Goal: Task Accomplishment & Management: Manage account settings

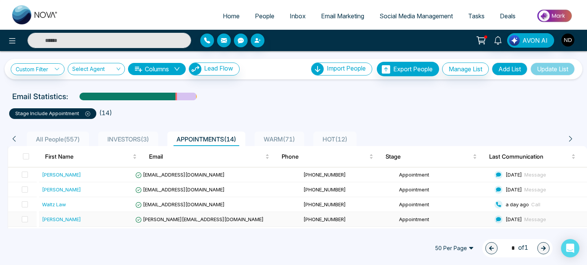
scroll to position [71, 0]
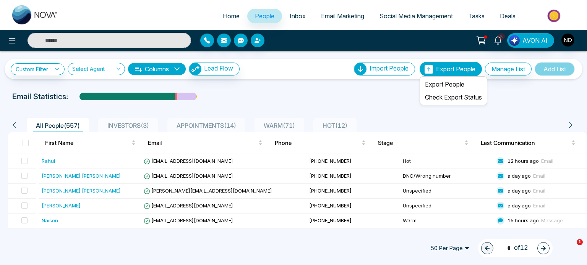
click at [450, 68] on span "Export People" at bounding box center [455, 69] width 39 height 8
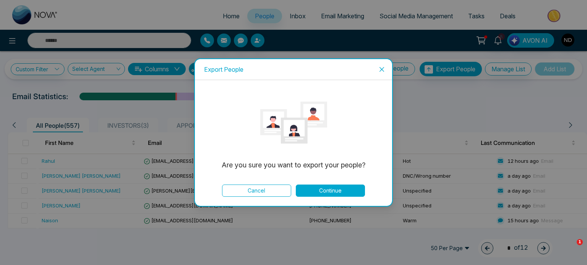
click at [382, 66] on icon "close" at bounding box center [382, 69] width 6 height 6
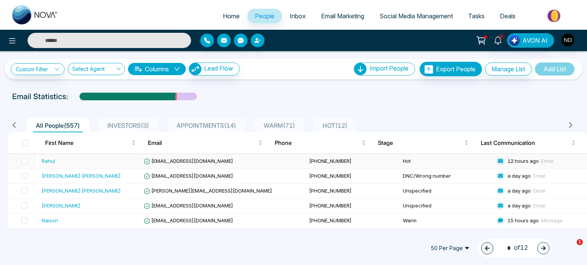
click at [52, 157] on div "Rahul" at bounding box center [48, 161] width 13 height 8
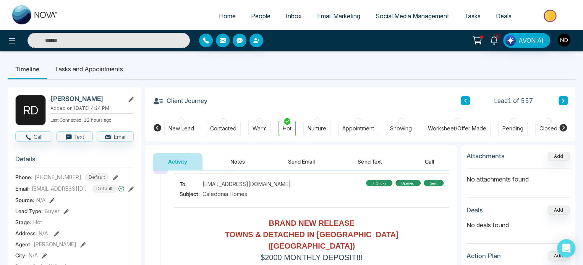
scroll to position [417, 0]
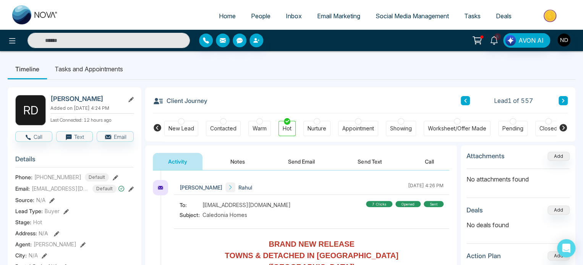
click at [449, 220] on div "[PERSON_NAME] [DATE] 4:28 PM To: [EMAIL_ADDRESS][DOMAIN_NAME] Subject: New Home…" at bounding box center [301, 214] width 312 height 921
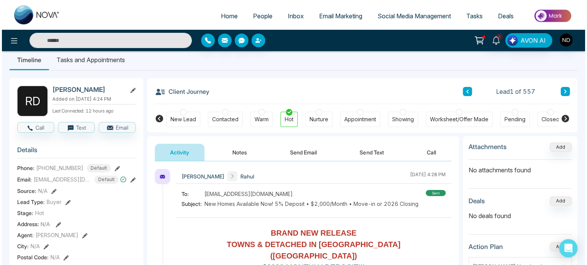
scroll to position [0, 0]
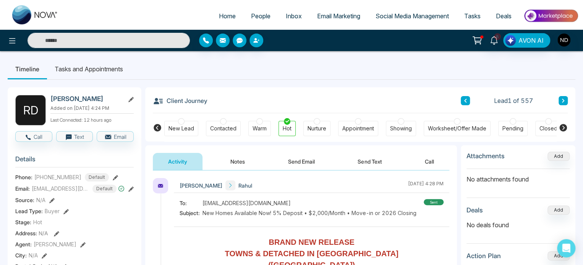
click at [254, 13] on span "People" at bounding box center [260, 16] width 19 height 8
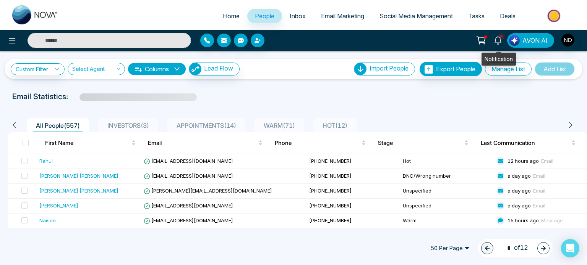
click at [500, 40] on icon at bounding box center [498, 40] width 8 height 8
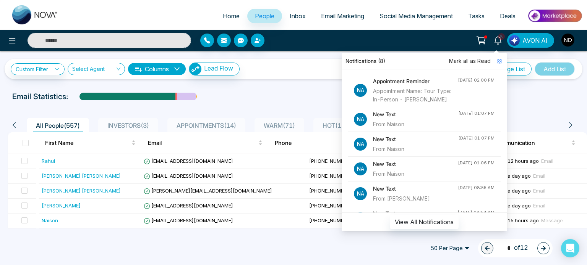
click at [313, 55] on div "Custom Filter Choose a filter Cancel Apply Select Agent Columns Lead Flow Impor…" at bounding box center [293, 65] width 587 height 28
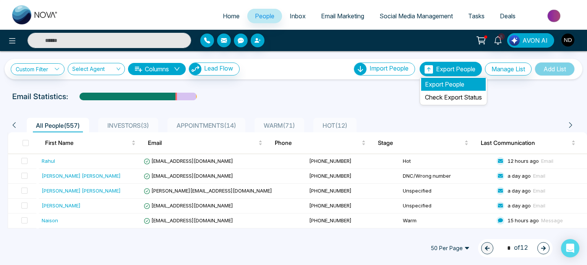
click at [434, 84] on li "Export People" at bounding box center [453, 84] width 65 height 13
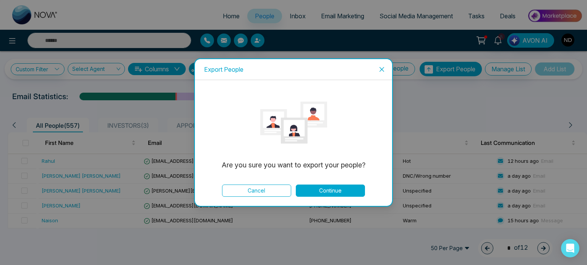
click at [332, 191] on button "Continue" at bounding box center [330, 191] width 69 height 12
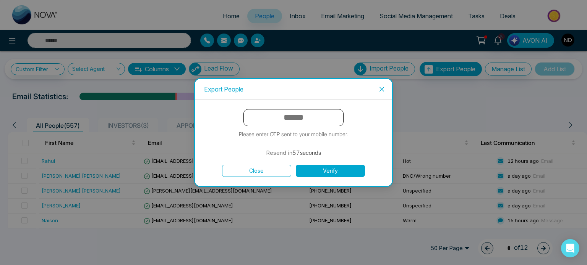
click at [310, 119] on input "text" at bounding box center [293, 117] width 100 height 17
type input "******"
click at [338, 172] on button "Verify" at bounding box center [330, 171] width 69 height 12
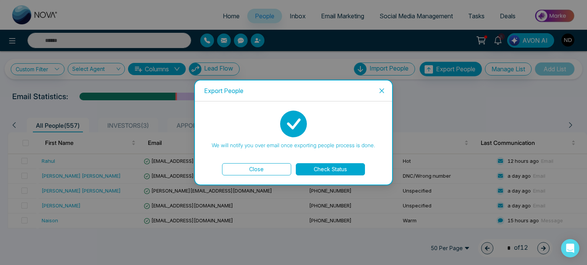
click at [329, 172] on button "Check Status" at bounding box center [330, 169] width 69 height 12
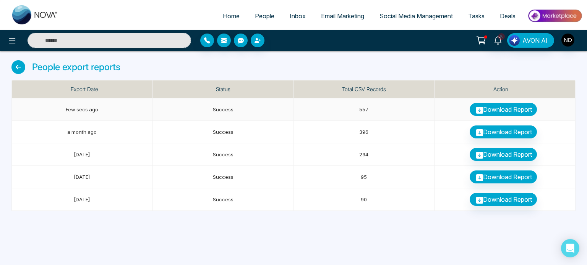
click at [480, 110] on icon at bounding box center [479, 110] width 7 height 7
click at [260, 18] on span "People" at bounding box center [264, 16] width 19 height 8
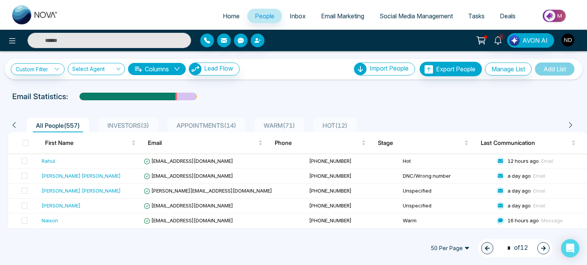
click at [306, 229] on td "[PHONE_NUMBER]" at bounding box center [353, 236] width 94 height 15
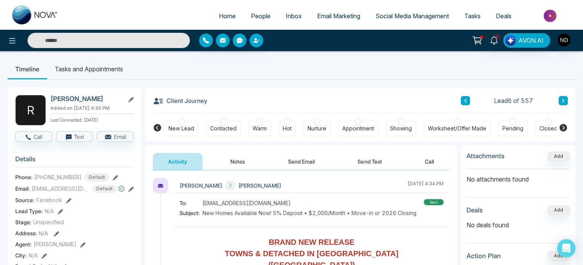
click at [251, 14] on span "People" at bounding box center [260, 16] width 19 height 8
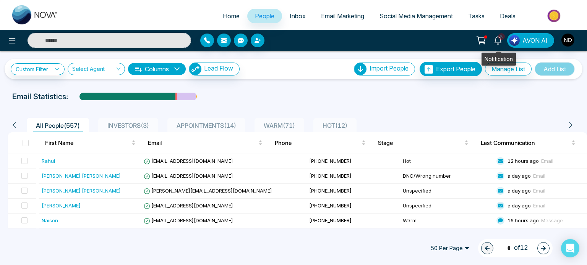
click at [499, 40] on icon at bounding box center [498, 40] width 8 height 8
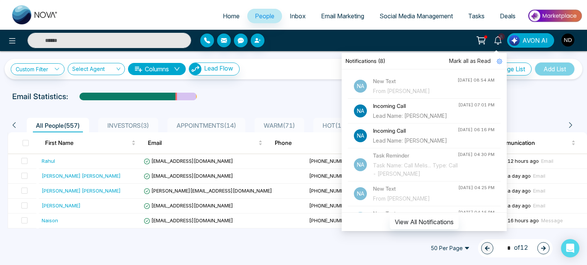
scroll to position [112, 0]
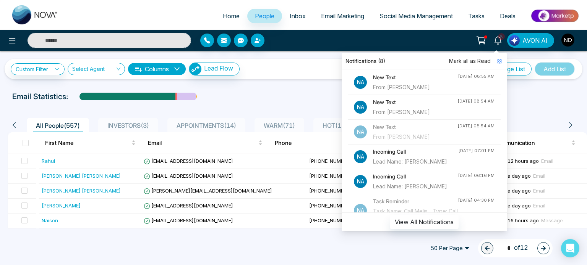
click at [473, 63] on span "Mark all as Read" at bounding box center [470, 61] width 42 height 8
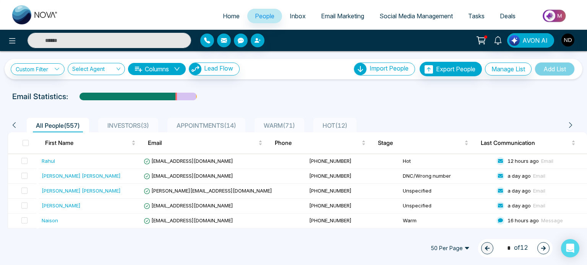
click at [304, 77] on div "Custom Filter Choose a filter Cancel Apply Select Agent Columns Lead Flow Impor…" at bounding box center [294, 69] width 578 height 21
click at [9, 42] on icon at bounding box center [12, 40] width 9 height 9
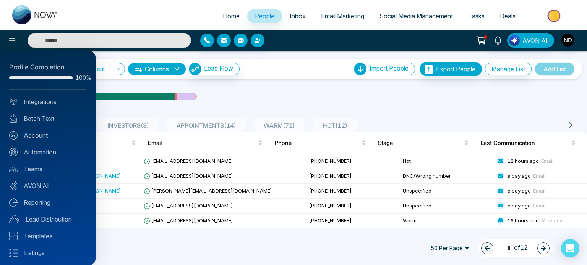
click at [256, 19] on div at bounding box center [293, 132] width 587 height 265
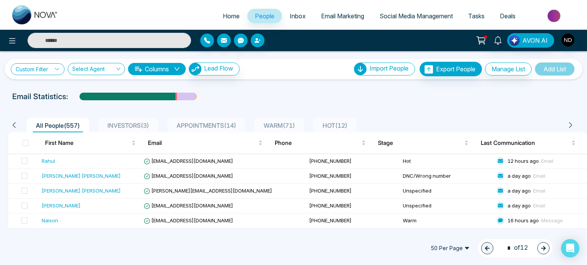
click at [52, 68] on link "Custom Filter" at bounding box center [38, 69] width 54 height 12
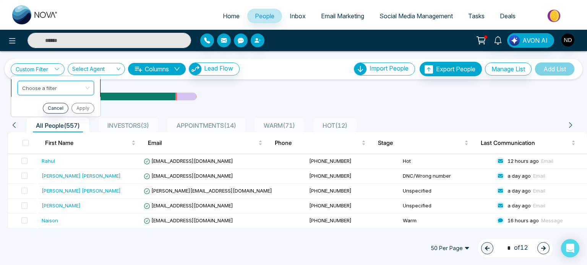
click at [53, 88] on input "search" at bounding box center [53, 86] width 62 height 11
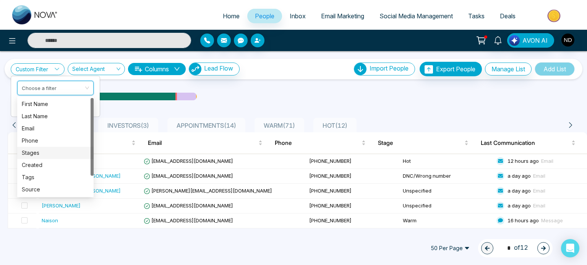
click at [33, 152] on div "Stages" at bounding box center [55, 153] width 67 height 8
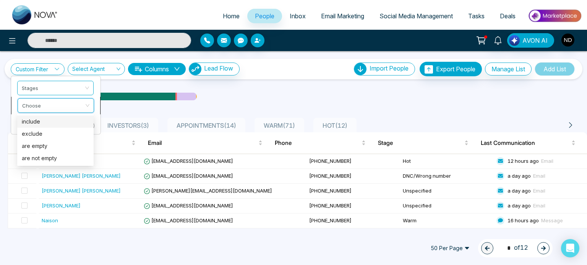
click at [83, 104] on input "search" at bounding box center [53, 104] width 62 height 11
click at [31, 123] on div "include" at bounding box center [55, 122] width 67 height 8
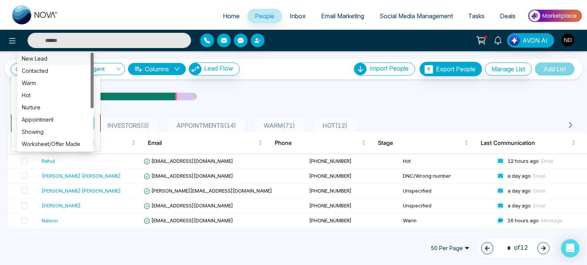
click at [70, 123] on div "Custom Filter Stages include Choose Cancel Apply Select Agent Columns Lead Flow…" at bounding box center [293, 140] width 587 height 178
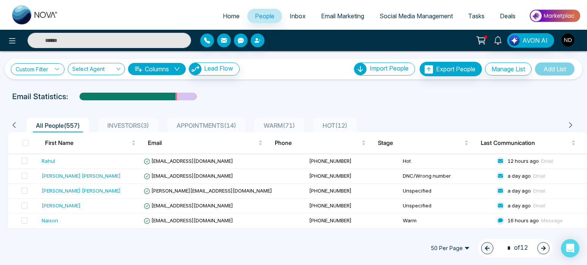
click at [52, 70] on link "Custom Filter" at bounding box center [38, 69] width 54 height 12
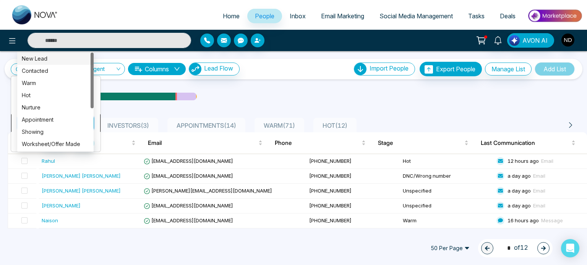
click at [58, 121] on div "Custom Filter Stages include Choose Cancel Apply Select Agent Columns Lead Flow…" at bounding box center [293, 140] width 587 height 178
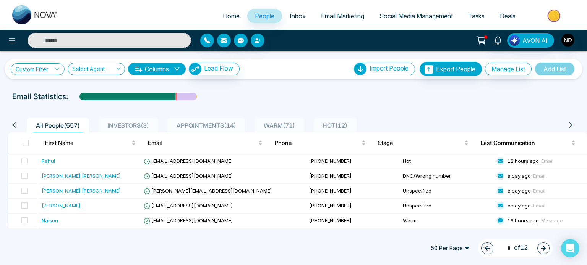
click at [56, 69] on icon at bounding box center [56, 68] width 5 height 5
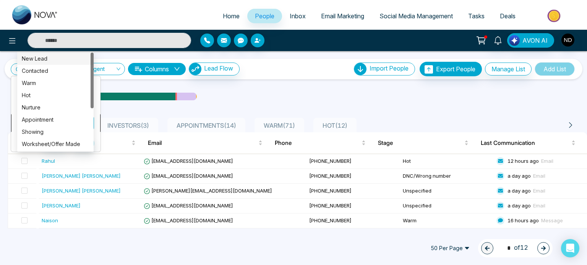
click at [87, 122] on div "Custom Filter Stages include Choose Cancel Apply Select Agent Columns Lead Flow…" at bounding box center [293, 140] width 587 height 178
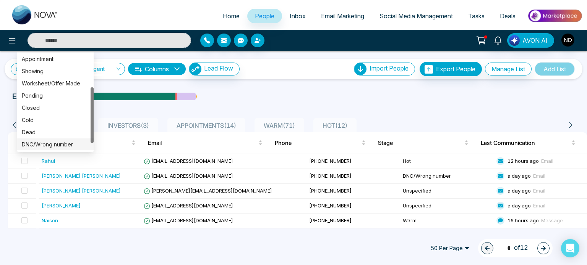
click at [67, 142] on div "DNC/Wrong number" at bounding box center [55, 145] width 67 height 8
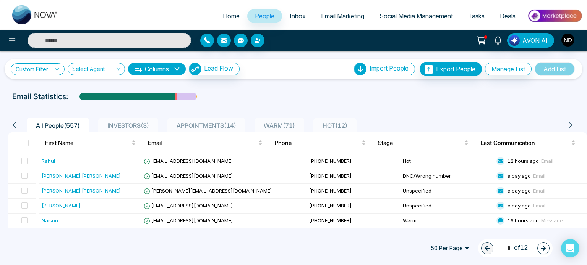
click at [56, 71] on link "Custom Filter" at bounding box center [38, 69] width 54 height 12
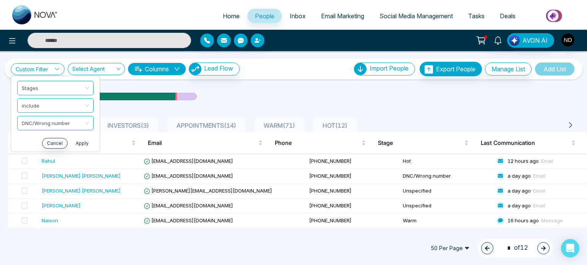
click at [83, 142] on button "Apply" at bounding box center [82, 143] width 23 height 11
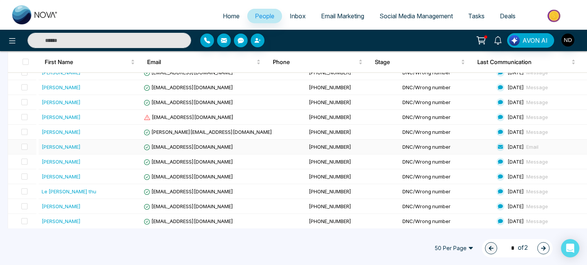
scroll to position [342, 0]
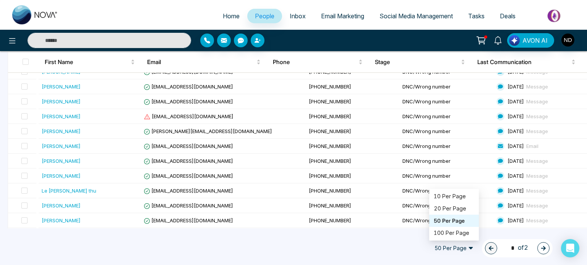
click at [464, 248] on span "50 Per Page" at bounding box center [454, 249] width 50 height 12
click at [453, 233] on div "100 Per Page" at bounding box center [454, 233] width 40 height 8
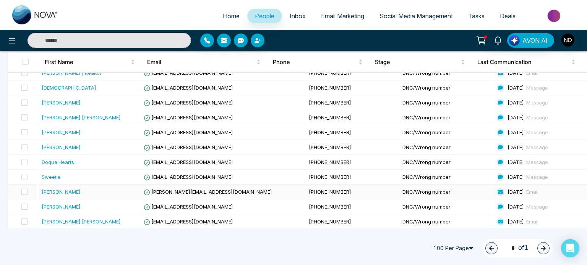
scroll to position [0, 0]
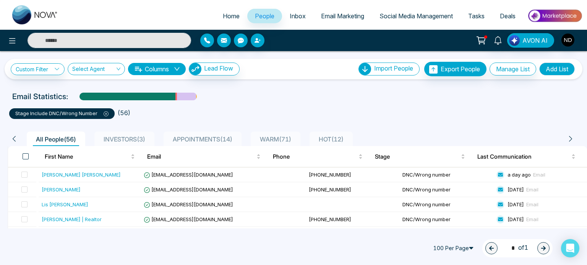
click at [24, 155] on span at bounding box center [26, 157] width 6 height 6
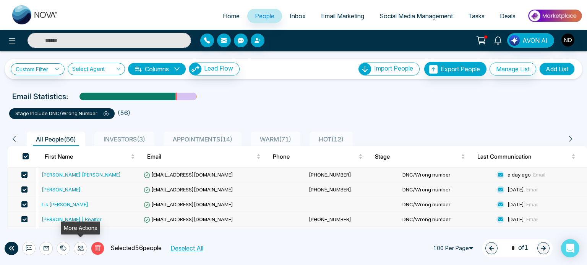
click at [76, 247] on div at bounding box center [80, 248] width 13 height 13
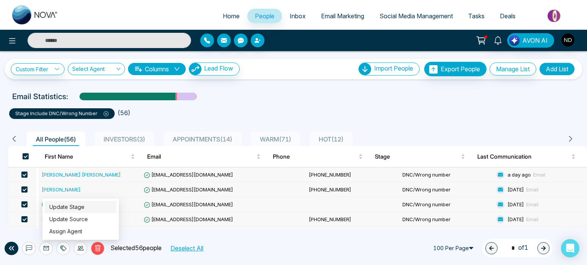
drag, startPoint x: 81, startPoint y: 207, endPoint x: 81, endPoint y: 212, distance: 5.3
click at [81, 207] on link "Update Stage" at bounding box center [66, 207] width 35 height 6
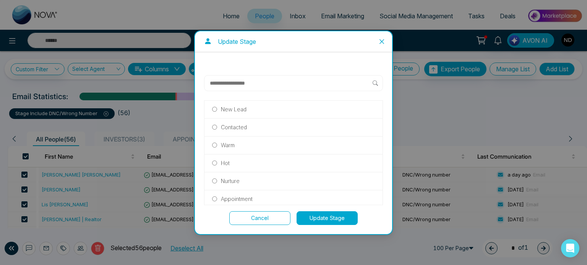
click at [259, 217] on button "Cancel" at bounding box center [259, 219] width 61 height 14
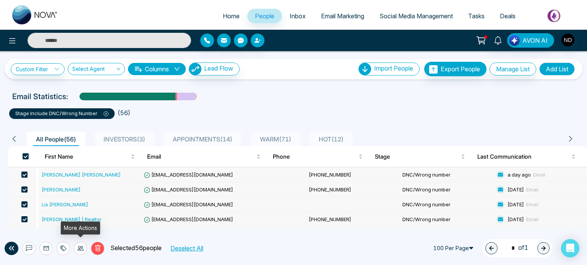
click at [78, 248] on icon at bounding box center [81, 249] width 6 height 6
click at [283, 100] on div "Email Statistics:" at bounding box center [198, 96] width 372 height 11
